Goal: Task Accomplishment & Management: Complete application form

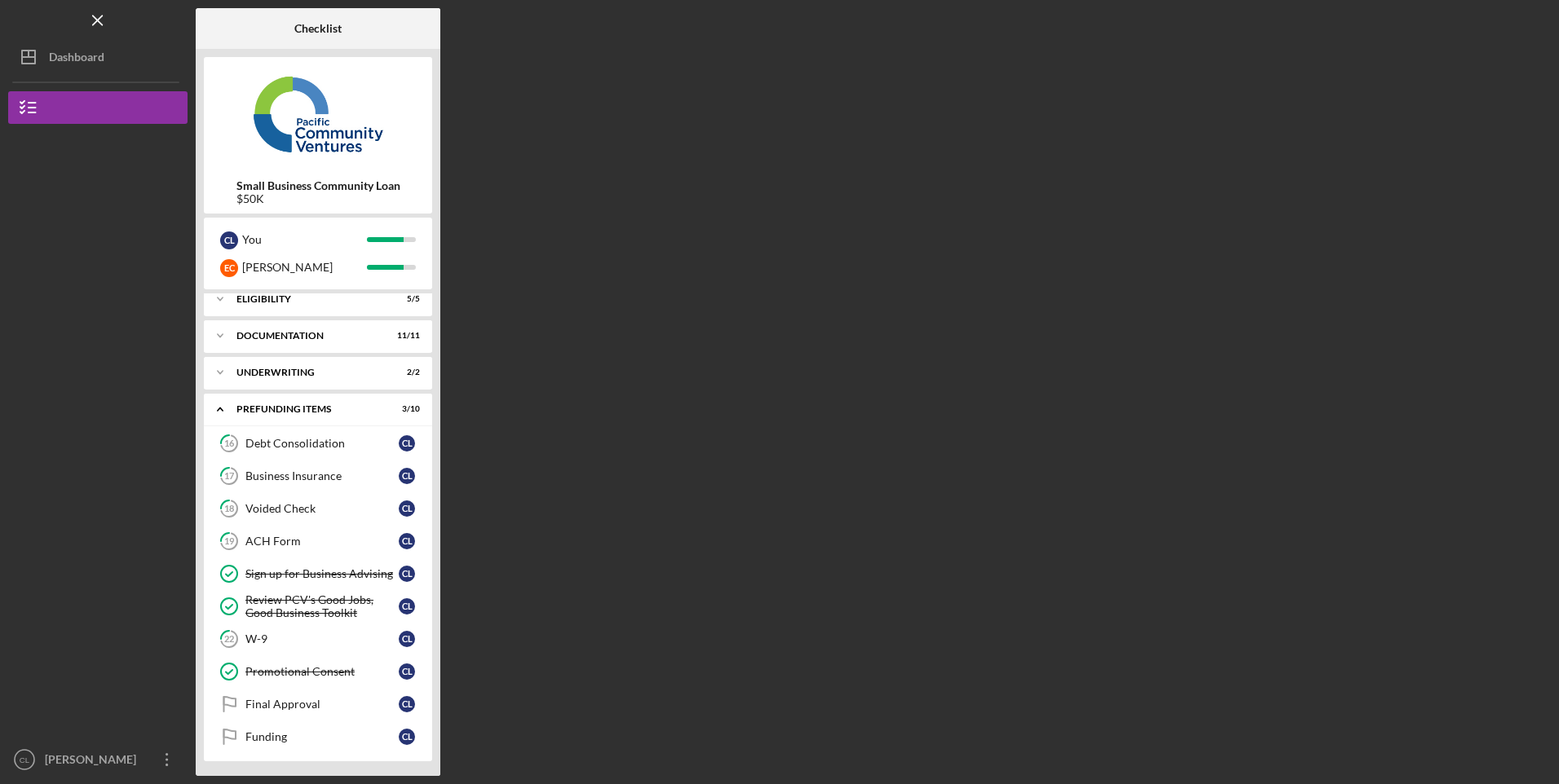
scroll to position [11, 0]
click at [278, 371] on div "Underwriting" at bounding box center [308, 371] width 143 height 10
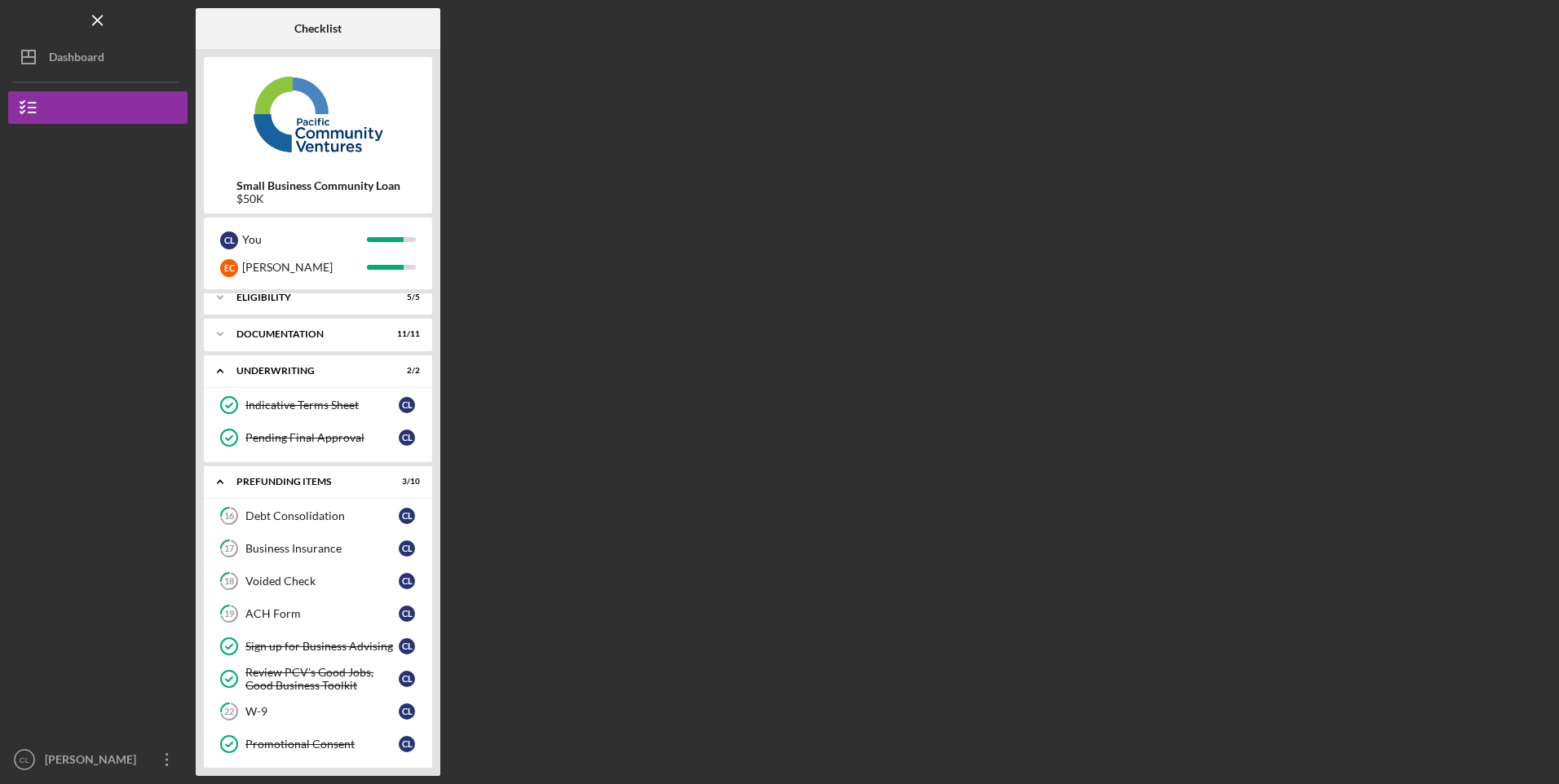
click at [278, 335] on div "Documentation" at bounding box center [308, 335] width 143 height 10
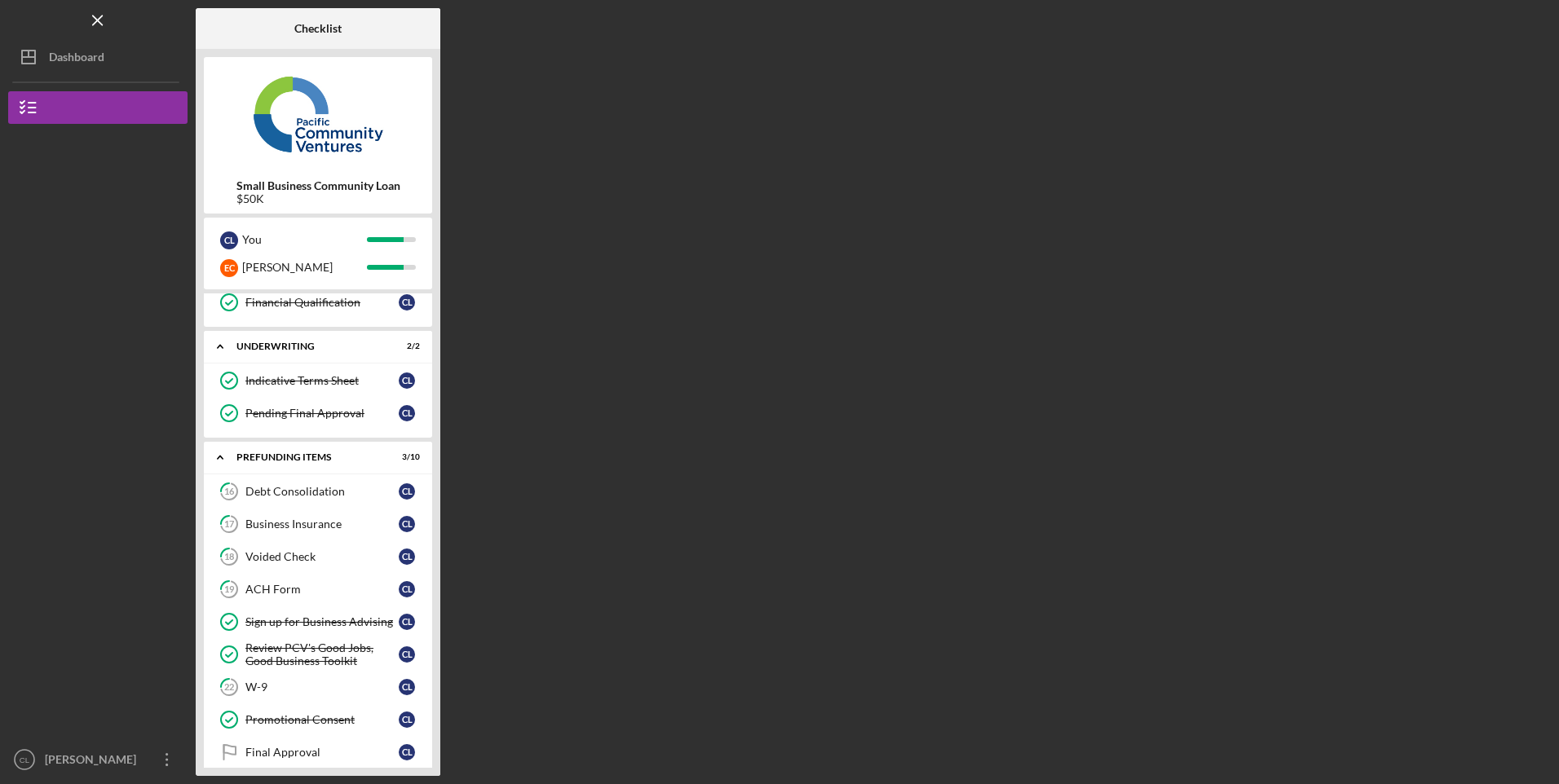
scroll to position [453, 0]
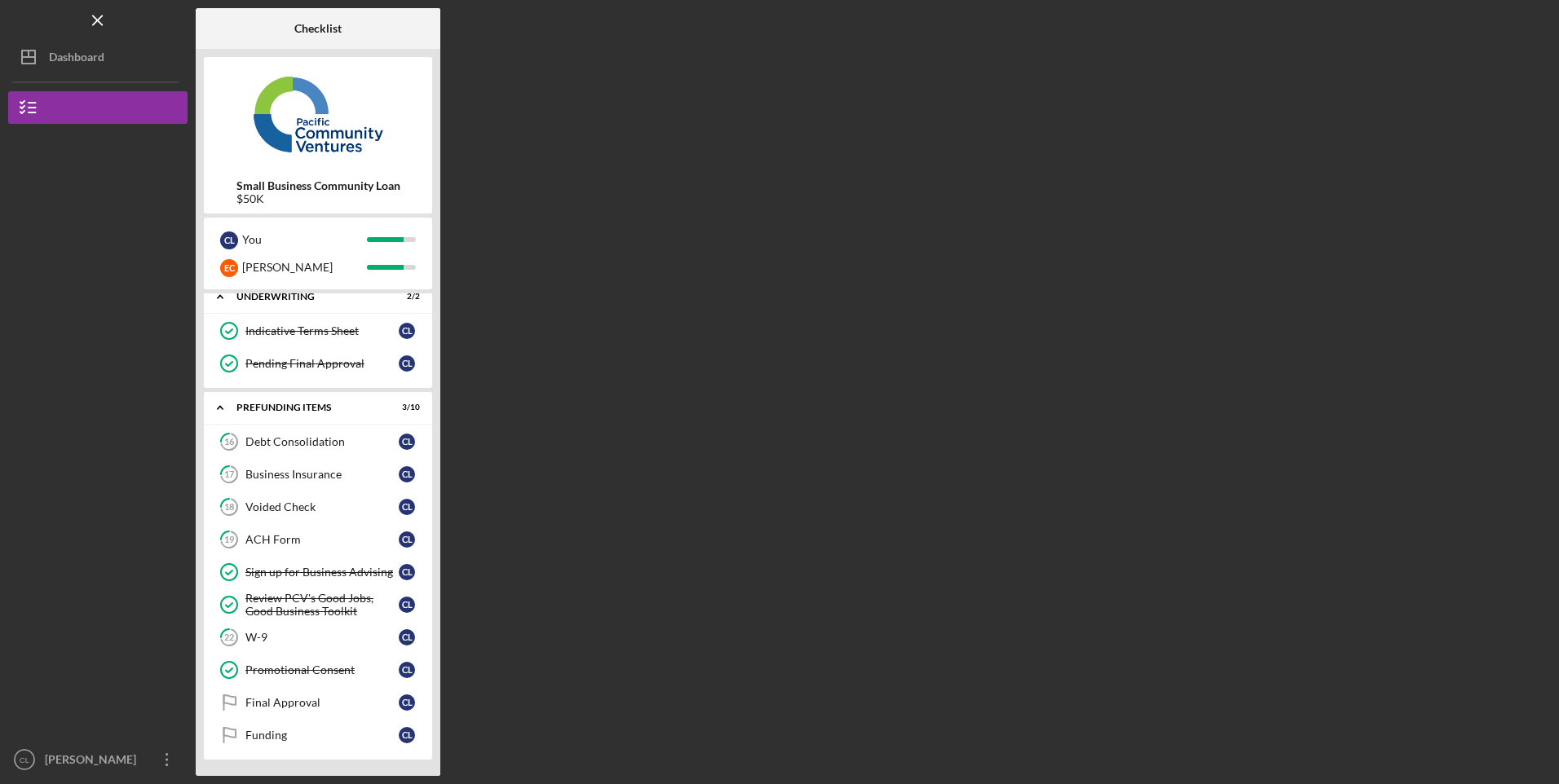
click at [318, 674] on div "Promotional Consent" at bounding box center [321, 670] width 153 height 13
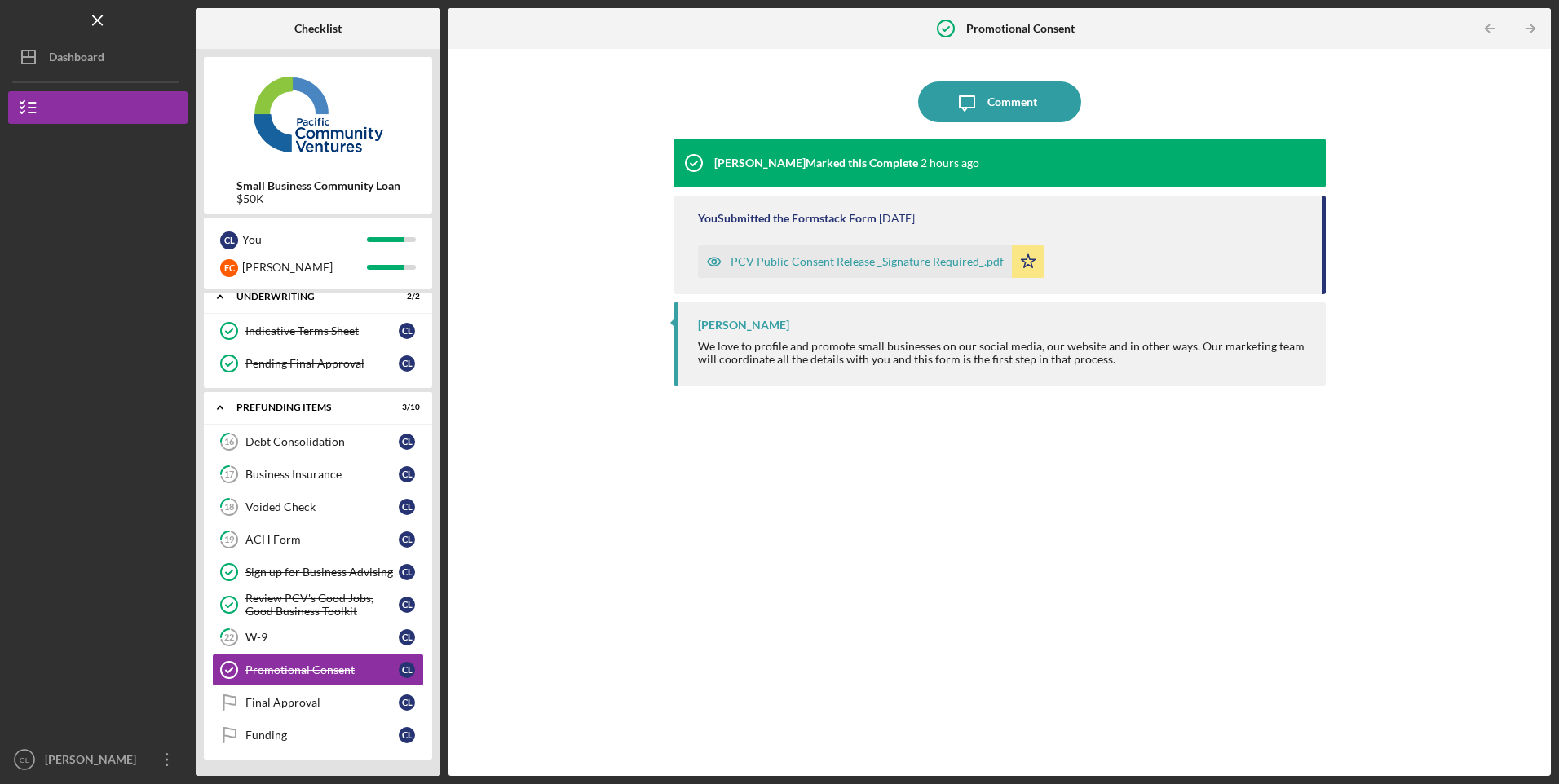
click at [857, 258] on div "PCV Public Consent Release _Signature Required_.pdf" at bounding box center [867, 262] width 273 height 13
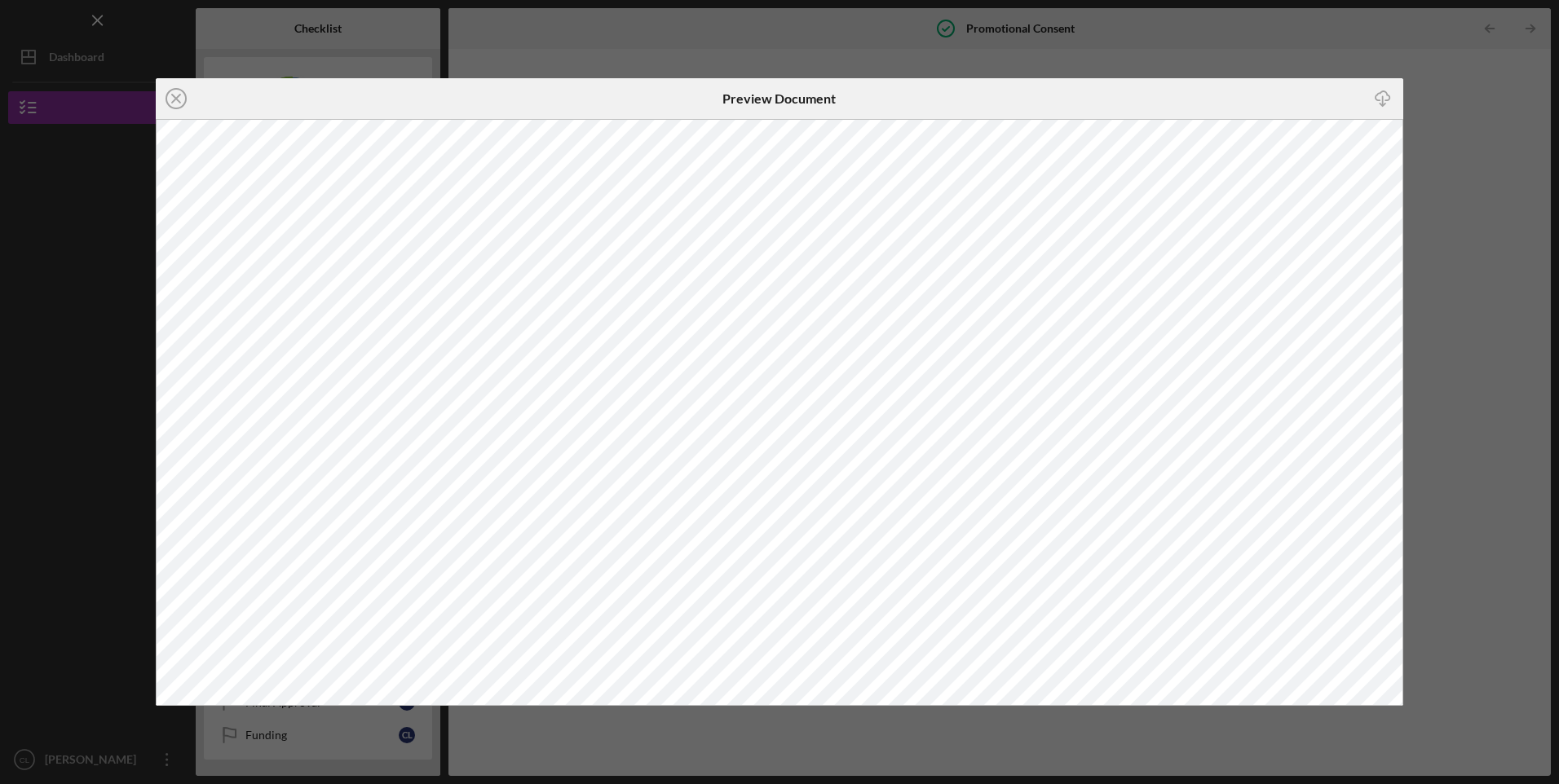
click at [173, 102] on line at bounding box center [176, 99] width 9 height 9
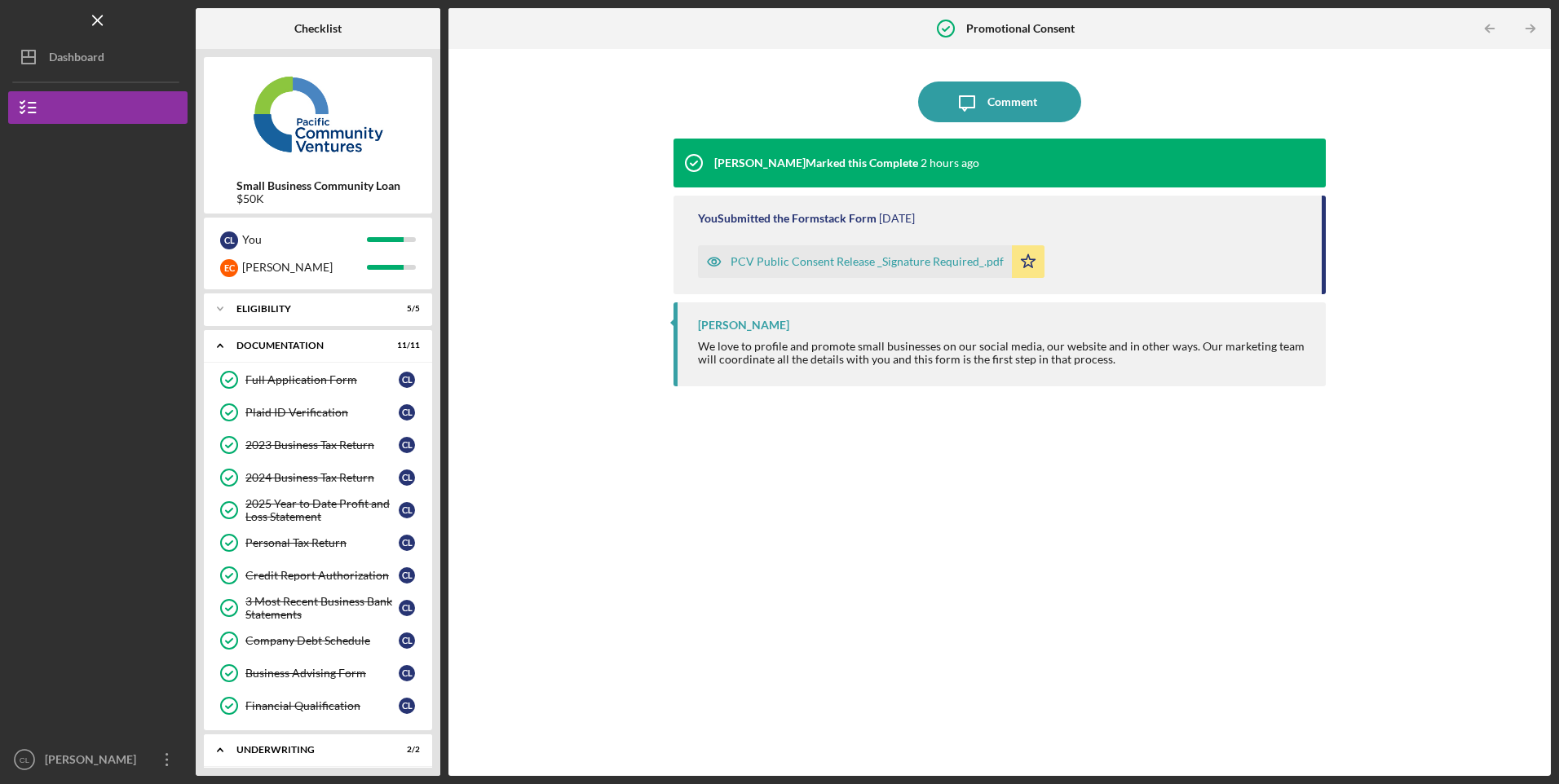
click at [84, 763] on div "[PERSON_NAME]" at bounding box center [94, 761] width 106 height 37
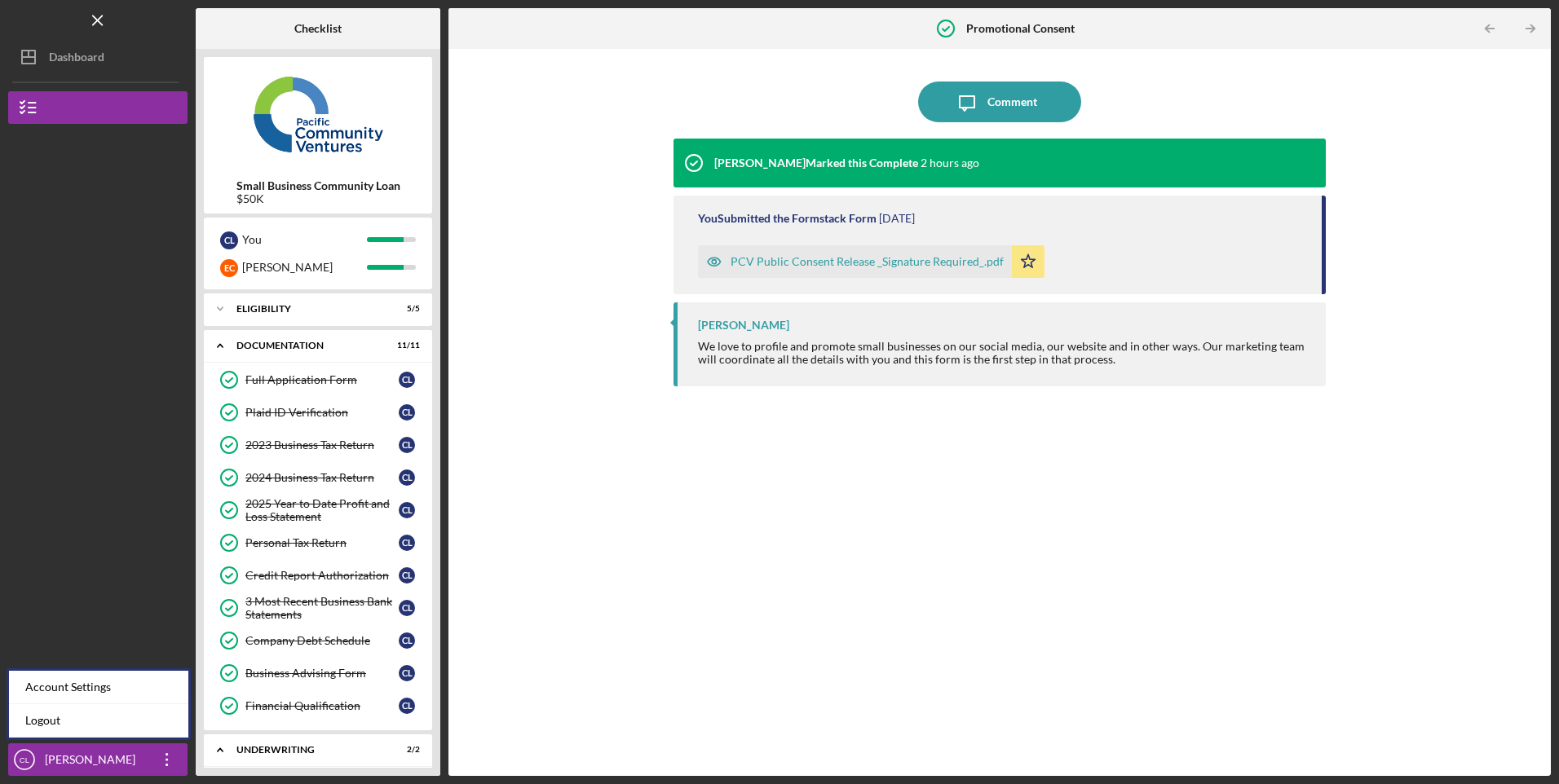
click at [54, 720] on link "Logout" at bounding box center [98, 720] width 180 height 33
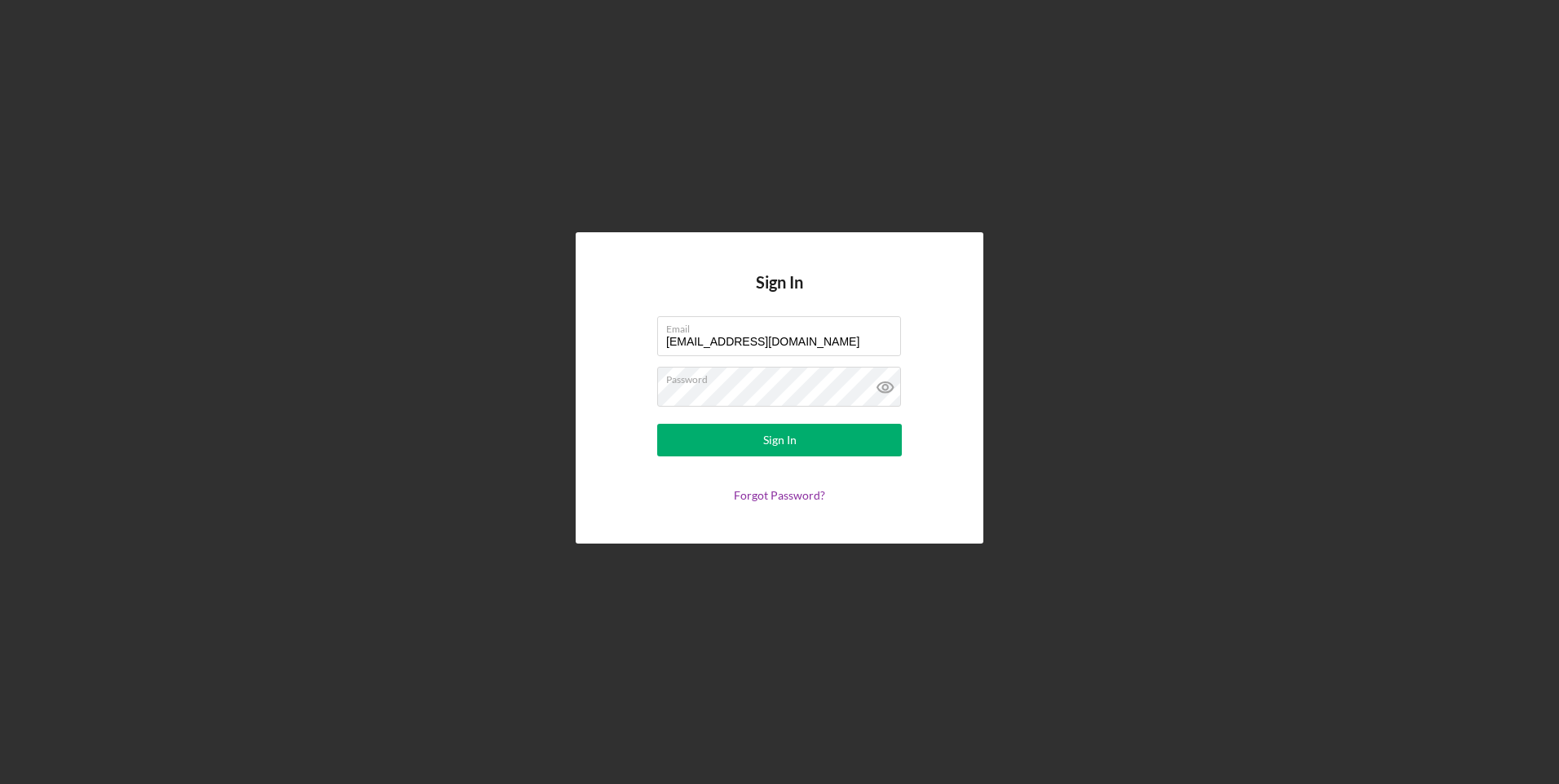
click at [780, 342] on input "[EMAIL_ADDRESS][DOMAIN_NAME]" at bounding box center [779, 335] width 244 height 39
type input "[EMAIL_ADDRESS][DOMAIN_NAME]"
click at [790, 439] on div "Sign In" at bounding box center [780, 440] width 33 height 32
